Goal: Task Accomplishment & Management: Use online tool/utility

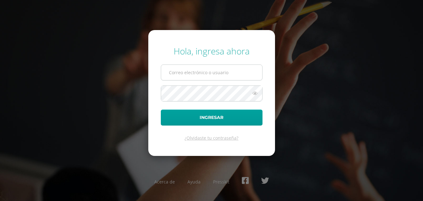
type input "2019053@colegiobelga.edu.gt"
click at [206, 78] on input "2019053@colegiobelga.edu.gt" at bounding box center [211, 72] width 101 height 15
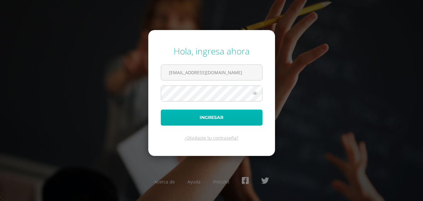
click at [166, 118] on button "Ingresar" at bounding box center [212, 117] width 102 height 16
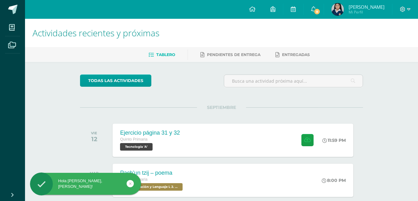
click at [338, 9] on img at bounding box center [337, 9] width 13 height 13
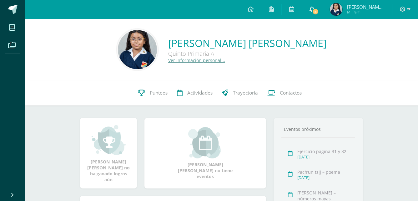
click at [315, 11] on icon at bounding box center [312, 9] width 5 height 6
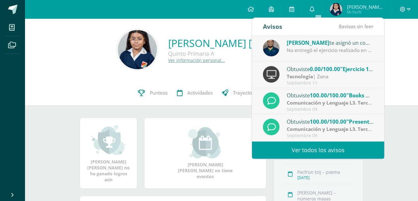
click at [306, 142] on link "Ver todos los avisos" at bounding box center [318, 149] width 132 height 17
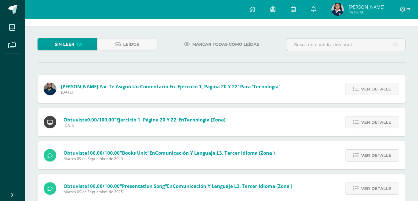
scroll to position [63, 0]
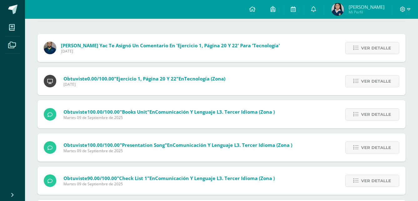
click at [199, 49] on span "[DATE]" at bounding box center [170, 50] width 219 height 5
click at [196, 44] on span "[PERSON_NAME] Yac te asignó un comentario en 'Ejercicio 1, página 20 y 22' para…" at bounding box center [170, 45] width 219 height 6
click at [358, 48] on icon at bounding box center [355, 47] width 5 height 5
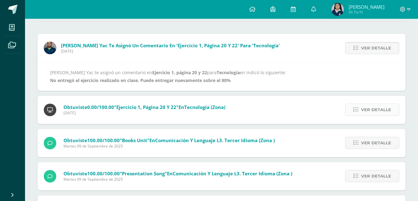
click at [370, 107] on span "Ver detalle" at bounding box center [376, 110] width 30 height 12
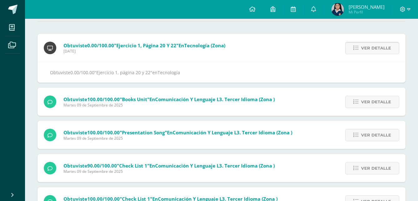
click at [372, 50] on span "Ver detalle" at bounding box center [376, 48] width 30 height 12
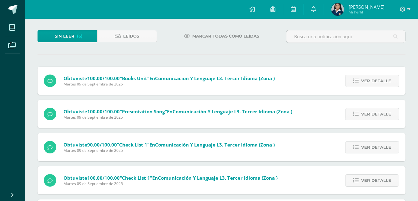
scroll to position [0, 0]
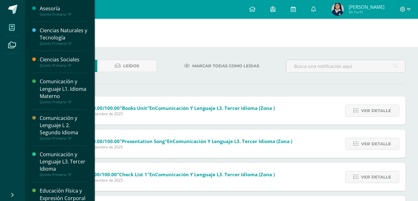
click at [14, 26] on icon at bounding box center [12, 27] width 6 height 6
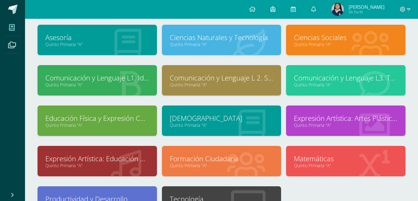
scroll to position [94, 0]
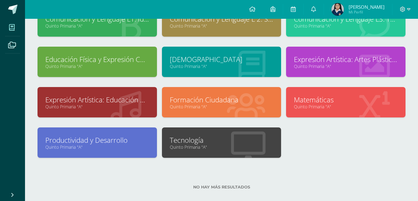
click at [218, 140] on link "Tecnología" at bounding box center [222, 140] width 104 height 10
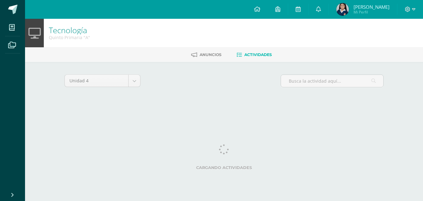
click at [240, 117] on html "Mis cursos Archivos Cerrar panel Asesoría Quinto Primaria "A" Ciencias Naturale…" at bounding box center [211, 58] width 423 height 117
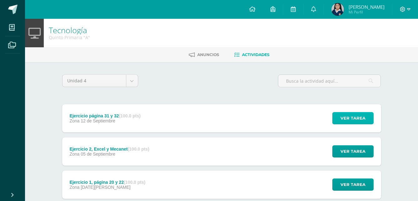
click at [347, 123] on span "Ver tarea" at bounding box center [353, 118] width 25 height 12
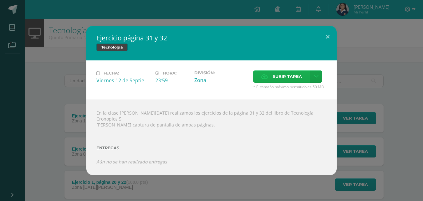
click at [278, 81] on span "Subir tarea" at bounding box center [287, 77] width 29 height 12
click at [0, 0] on input "Subir tarea" at bounding box center [0, 0] width 0 height 0
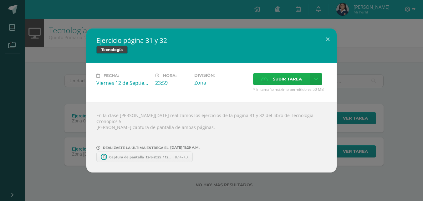
click at [276, 76] on label "Subir tarea" at bounding box center [281, 79] width 57 height 12
click at [0, 0] on input "Subir tarea" at bounding box center [0, 0] width 0 height 0
click at [332, 43] on button at bounding box center [328, 38] width 18 height 21
